Goal: Information Seeking & Learning: Find contact information

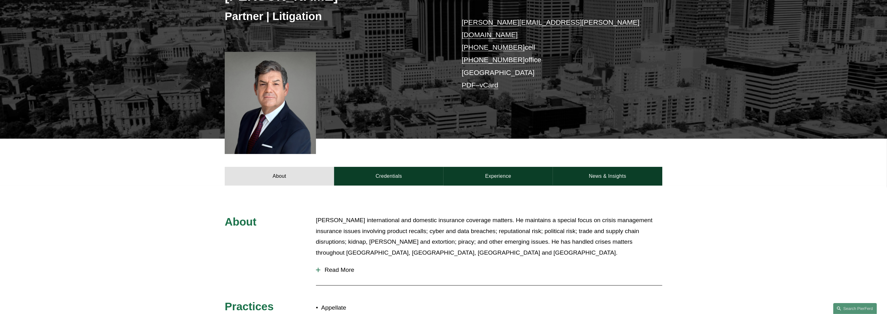
scroll to position [156, 0]
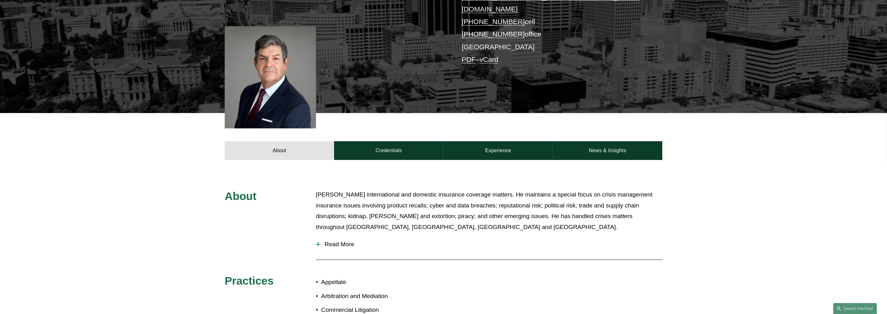
click at [347, 241] on span "Read More" at bounding box center [491, 244] width 342 height 7
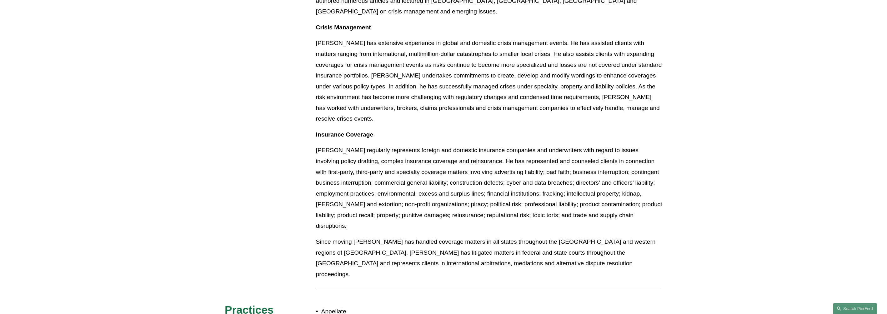
scroll to position [469, 0]
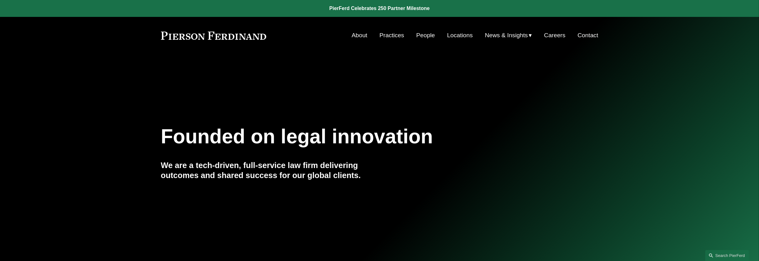
click at [421, 36] on link "People" at bounding box center [425, 35] width 19 height 12
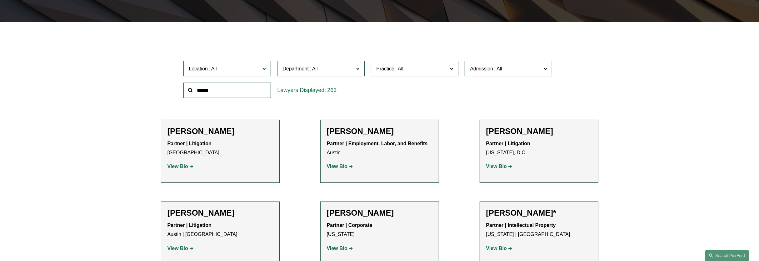
scroll to position [195, 0]
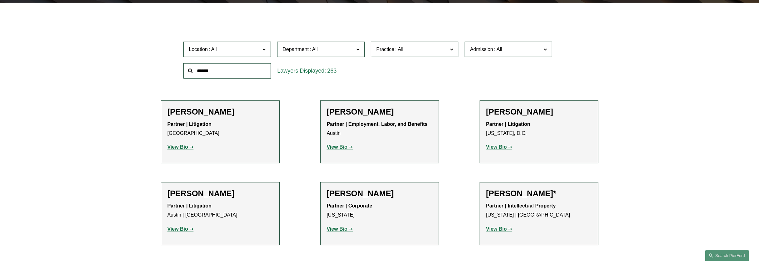
click at [483, 51] on span "Admission" at bounding box center [481, 49] width 23 height 5
click at [0, 0] on link "North Carolina" at bounding box center [0, 0] width 0 height 0
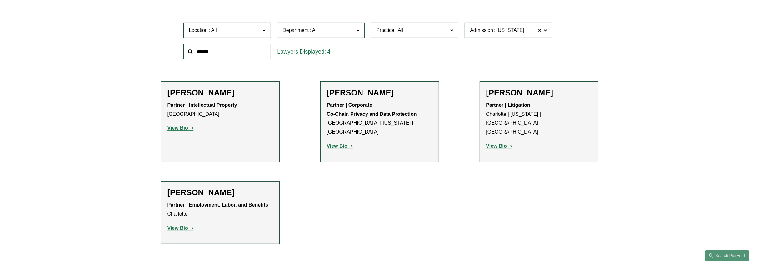
scroll to position [216, 0]
click at [539, 29] on span at bounding box center [540, 29] width 4 height 8
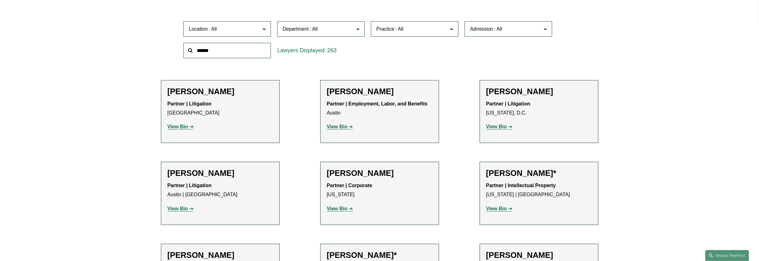
click at [227, 54] on input "text" at bounding box center [227, 50] width 88 height 15
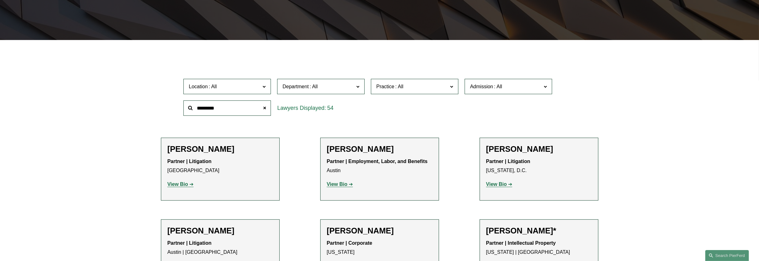
scroll to position [138, 0]
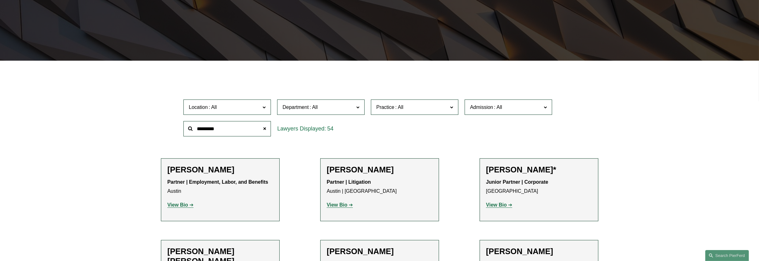
drag, startPoint x: 250, startPoint y: 130, endPoint x: 157, endPoint y: 132, distance: 92.8
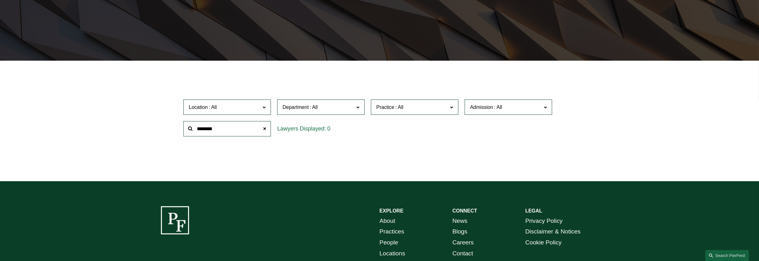
type input "********"
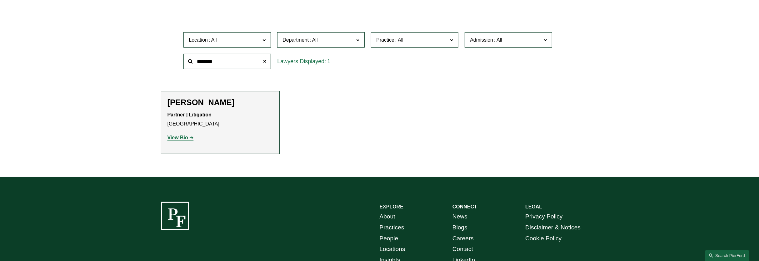
scroll to position [212, 0]
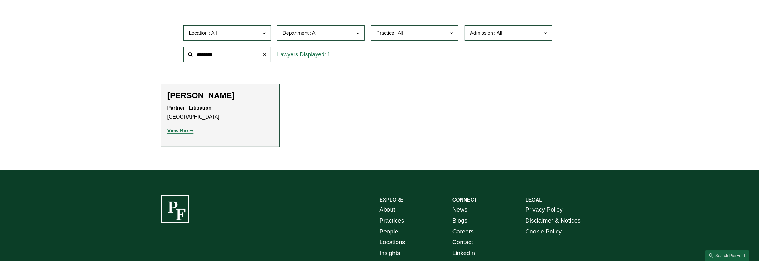
click at [188, 131] on strong "View Bio" at bounding box center [178, 130] width 21 height 5
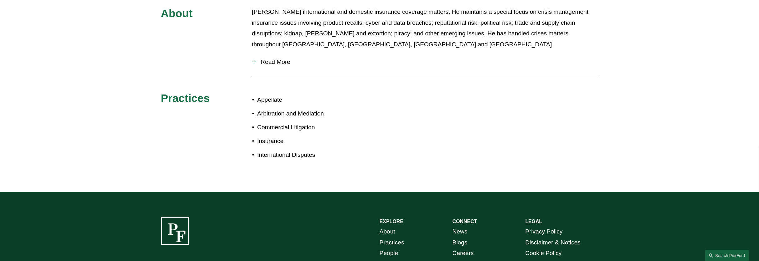
scroll to position [289, 0]
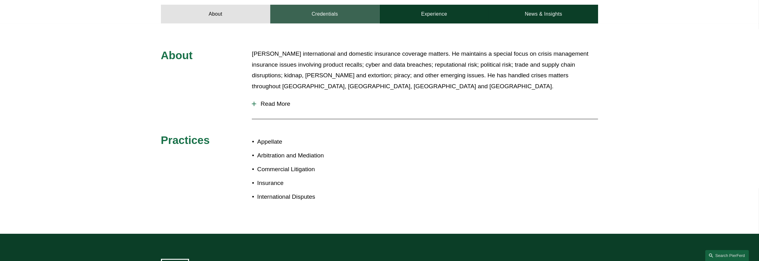
click at [324, 9] on link "Credentials" at bounding box center [324, 14] width 109 height 19
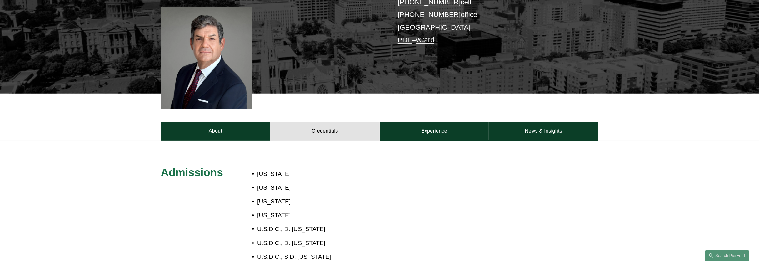
scroll to position [172, 0]
